Goal: Task Accomplishment & Management: Manage account settings

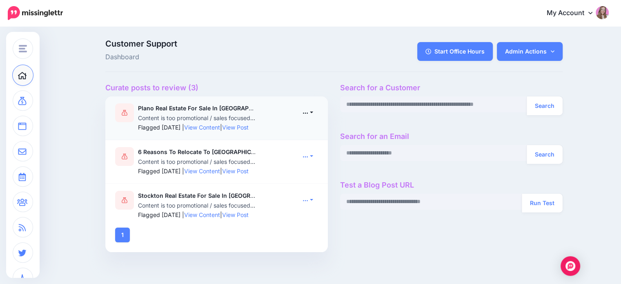
click at [312, 112] on link at bounding box center [308, 113] width 20 height 12
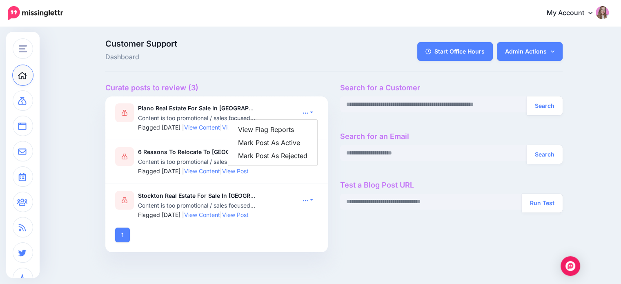
click at [252, 87] on h4 "Curate posts to review (3)" at bounding box center [216, 87] width 223 height 9
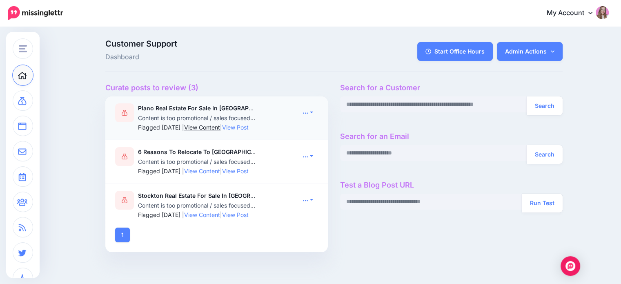
click at [220, 128] on link "View Content" at bounding box center [202, 127] width 36 height 7
click at [312, 110] on link at bounding box center [308, 113] width 20 height 12
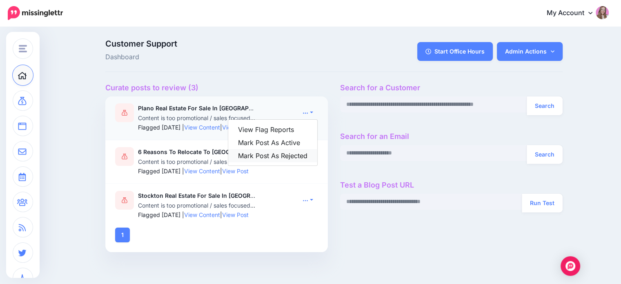
click at [293, 155] on link "Mark Post As Rejected" at bounding box center [272, 155] width 89 height 13
click at [220, 171] on link "View Content" at bounding box center [202, 170] width 36 height 7
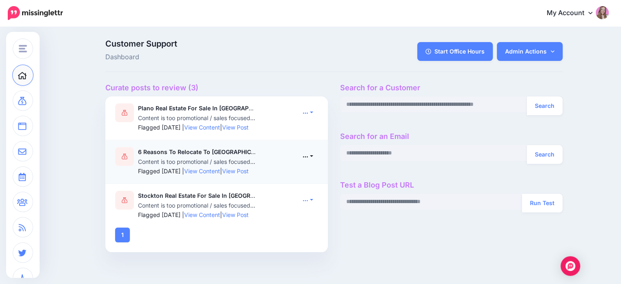
click at [308, 156] on icon at bounding box center [305, 156] width 5 height 1
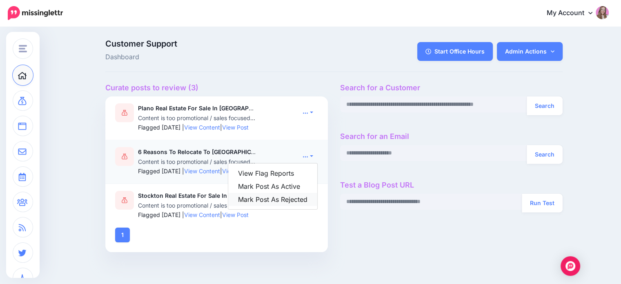
click at [295, 199] on link "Mark Post As Rejected" at bounding box center [272, 199] width 89 height 13
click at [220, 215] on link "View Content" at bounding box center [202, 214] width 36 height 7
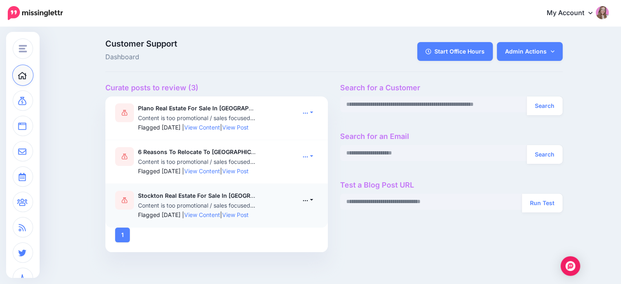
click at [308, 201] on icon at bounding box center [306, 200] width 6 height 6
click at [295, 245] on link "Mark Post As Rejected" at bounding box center [272, 242] width 89 height 13
